Goal: Navigation & Orientation: Find specific page/section

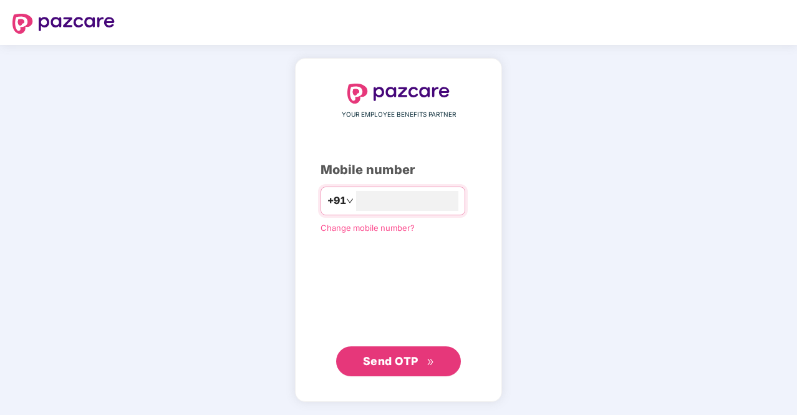
type input "**********"
click at [384, 359] on span "Send OTP" at bounding box center [391, 360] width 56 height 13
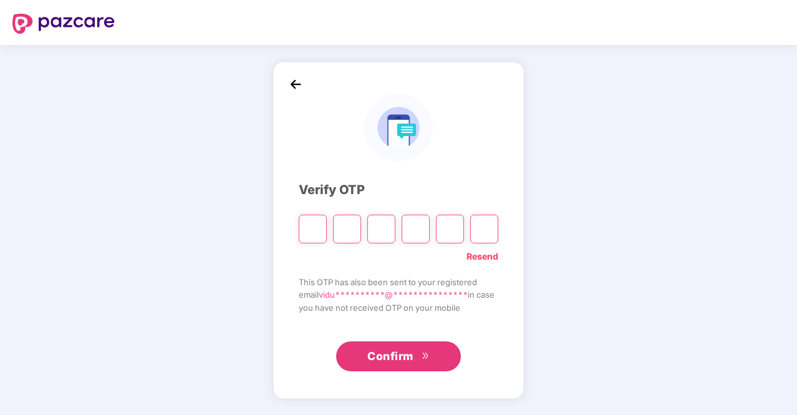
type input "*"
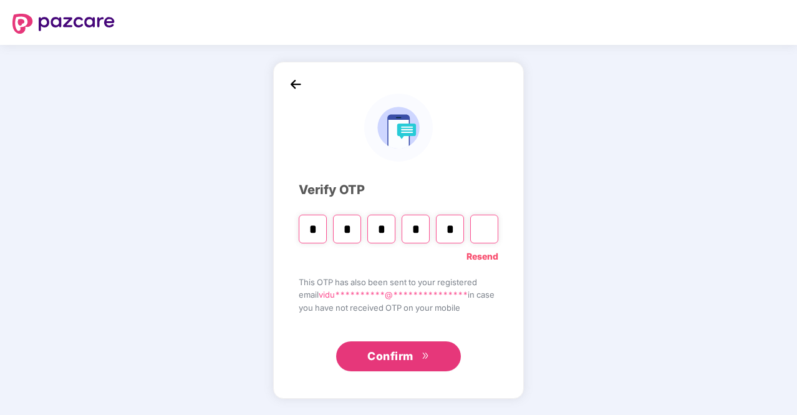
type input "*"
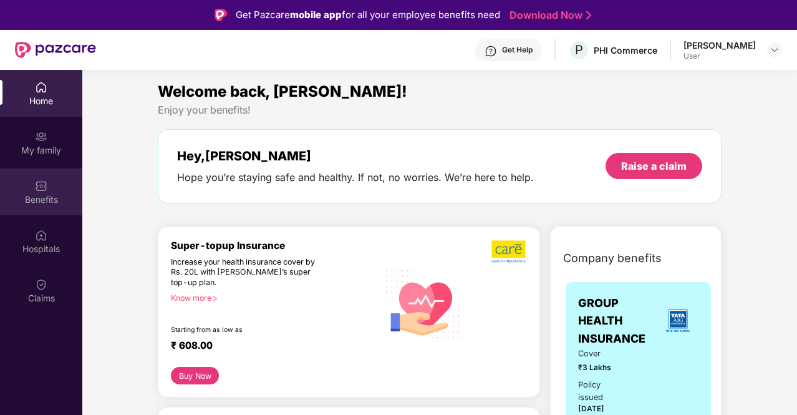
click at [30, 206] on div "Benefits" at bounding box center [41, 191] width 82 height 47
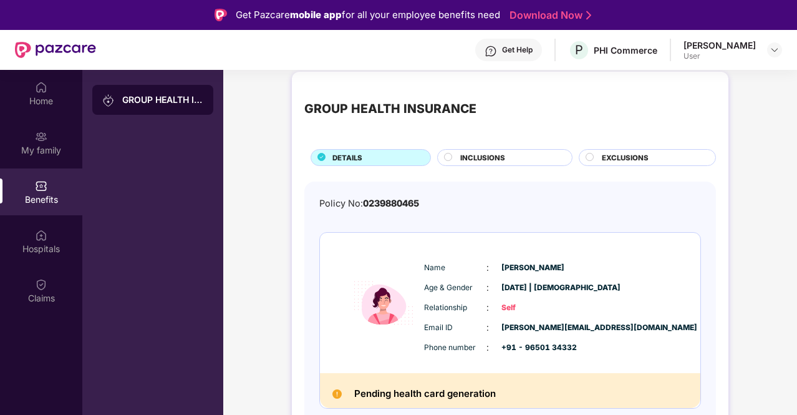
scroll to position [70, 0]
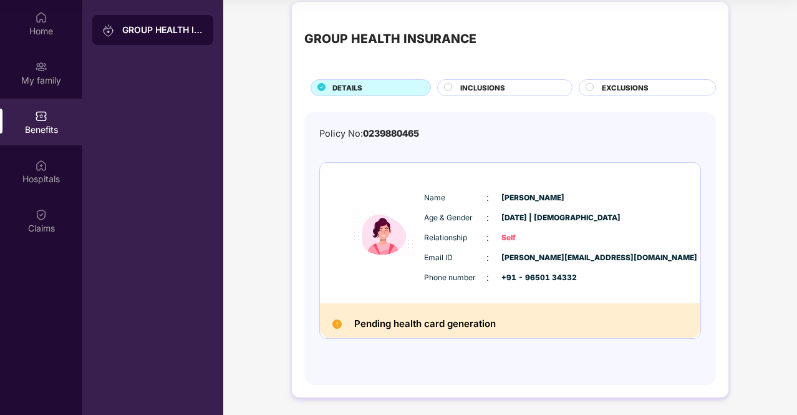
click at [496, 87] on span "INCLUSIONS" at bounding box center [482, 87] width 45 height 11
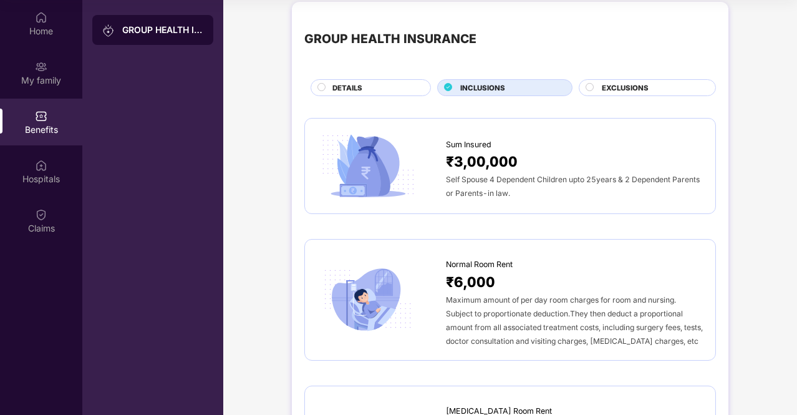
click at [637, 79] on div "EXCLUSIONS" at bounding box center [647, 87] width 137 height 17
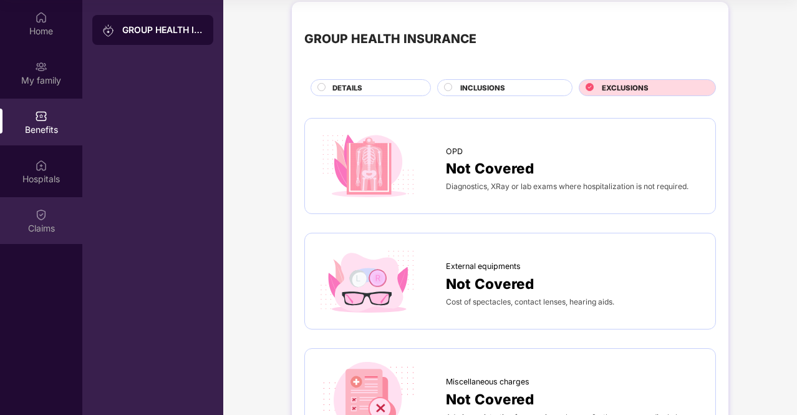
click at [56, 209] on div "Claims" at bounding box center [41, 220] width 82 height 47
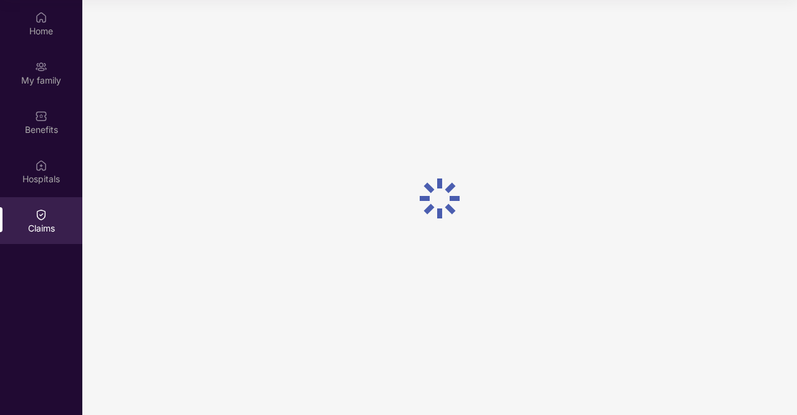
scroll to position [0, 0]
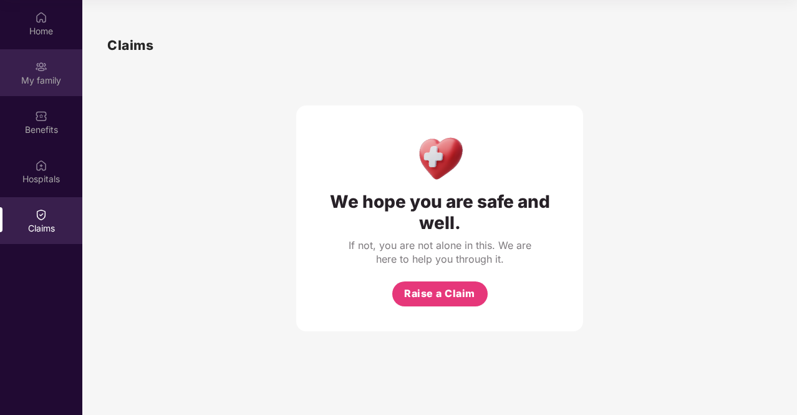
click at [54, 89] on div "My family" at bounding box center [41, 72] width 82 height 47
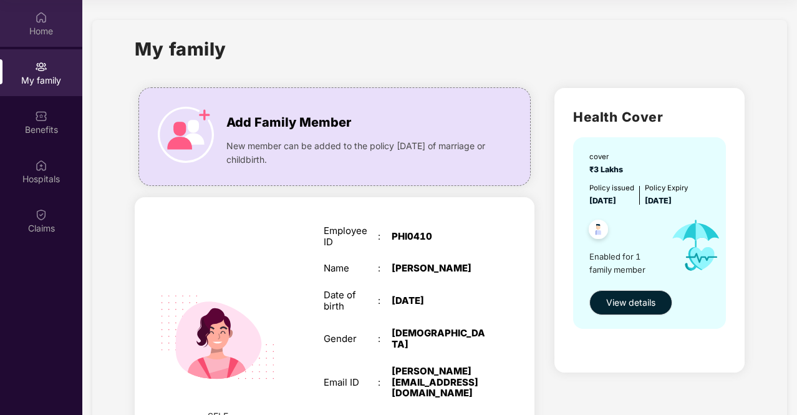
click at [52, 29] on div "Home" at bounding box center [41, 31] width 82 height 12
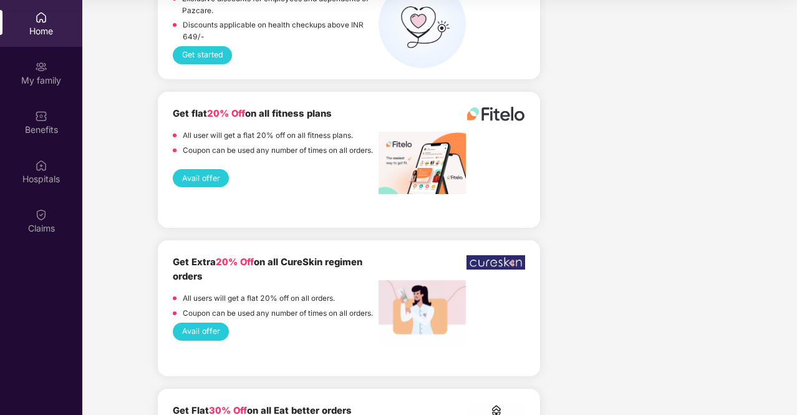
scroll to position [2840, 0]
